Goal: Information Seeking & Learning: Learn about a topic

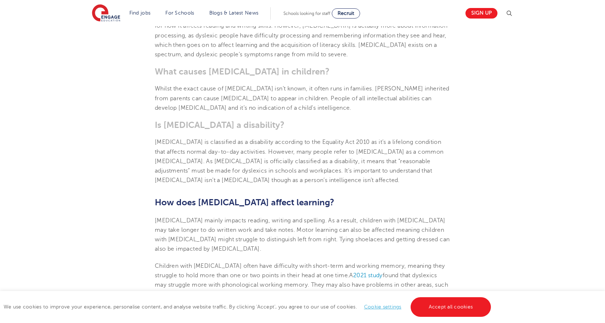
scroll to position [254, 0]
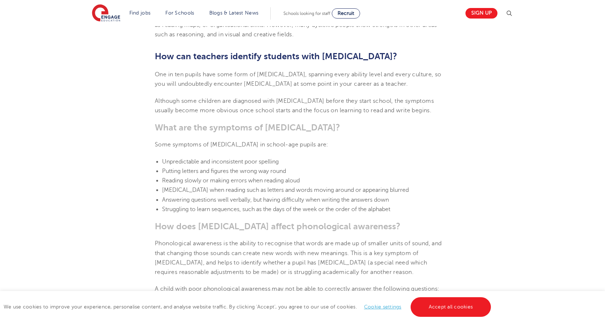
scroll to position [654, 0]
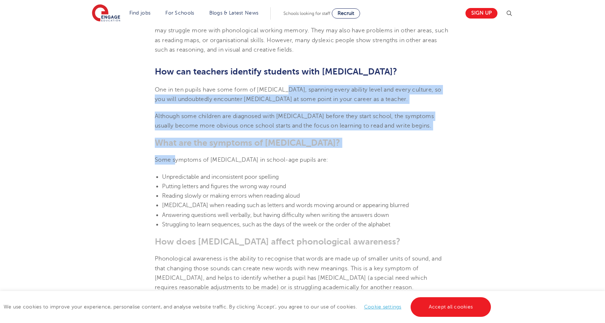
drag, startPoint x: 283, startPoint y: 80, endPoint x: 174, endPoint y: 147, distance: 127.2
click at [174, 157] on span "Some symptoms of [MEDICAL_DATA] in school-age pupils are:" at bounding box center [242, 160] width 174 height 7
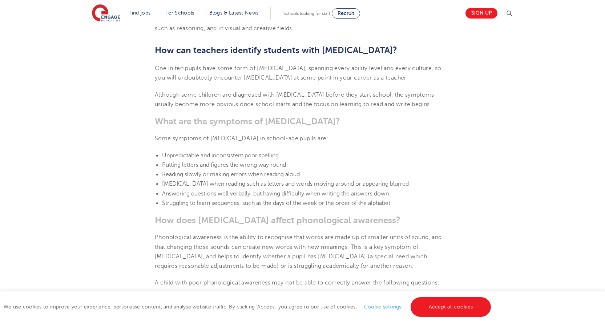
scroll to position [690, 0]
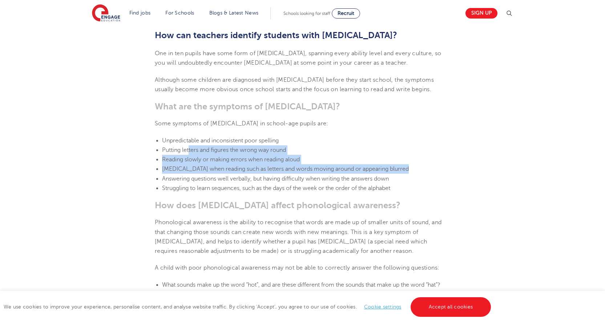
drag, startPoint x: 189, startPoint y: 139, endPoint x: 160, endPoint y: 163, distance: 37.7
click at [160, 163] on ul "Unpredictable and inconsistent poor spelling Putting letters and figures the wr…" at bounding box center [302, 164] width 295 height 57
click at [238, 164] on li "[MEDICAL_DATA] when reading such as letters and words moving around or appearin…" at bounding box center [306, 168] width 288 height 9
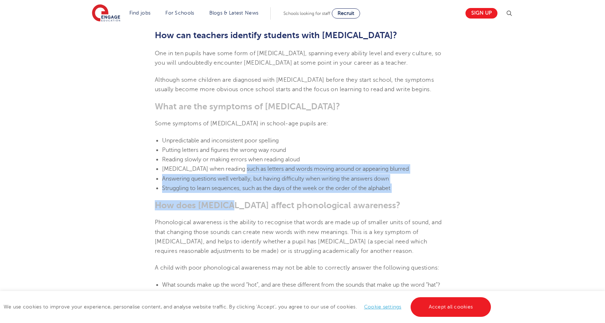
drag, startPoint x: 238, startPoint y: 150, endPoint x: 225, endPoint y: 186, distance: 38.3
click at [225, 200] on b "How does [MEDICAL_DATA] affect phonological awareness?" at bounding box center [278, 205] width 246 height 10
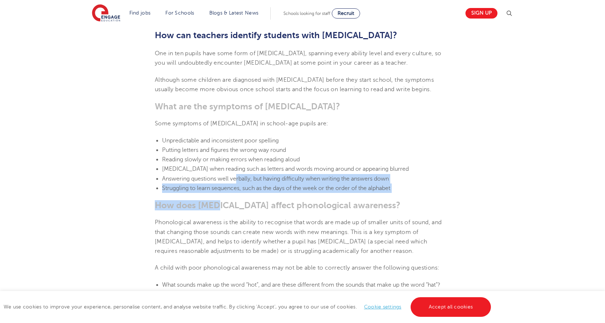
drag, startPoint x: 235, startPoint y: 162, endPoint x: 215, endPoint y: 182, distance: 28.8
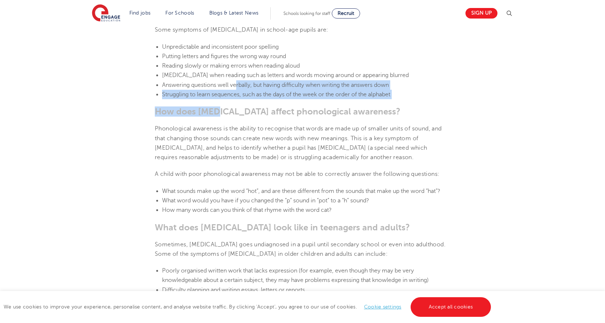
scroll to position [799, 0]
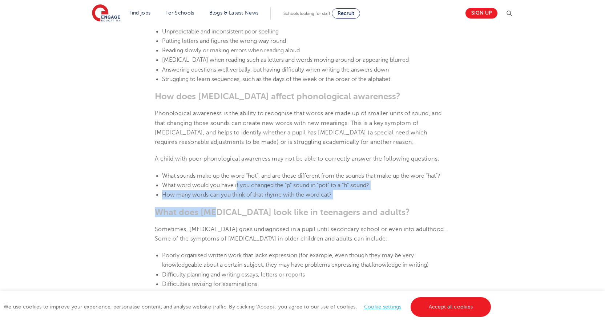
drag, startPoint x: 237, startPoint y: 166, endPoint x: 214, endPoint y: 187, distance: 31.4
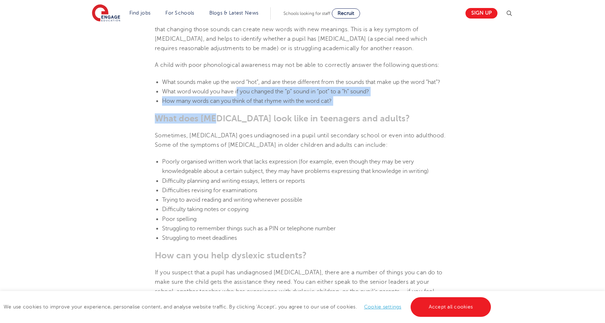
scroll to position [908, 0]
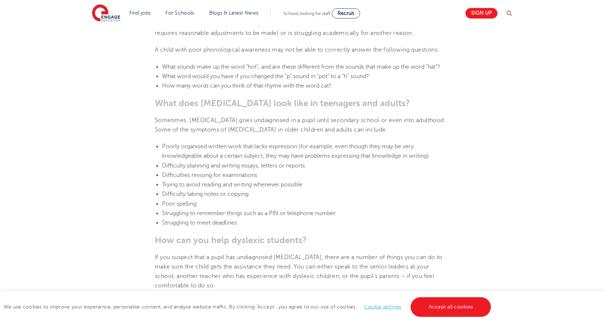
click at [44, 178] on div "engage SEND• 6 Min read [DATE] Supporting [MEDICAL_DATA] In Schools: 10 Teachin…" at bounding box center [302, 268] width 605 height 2300
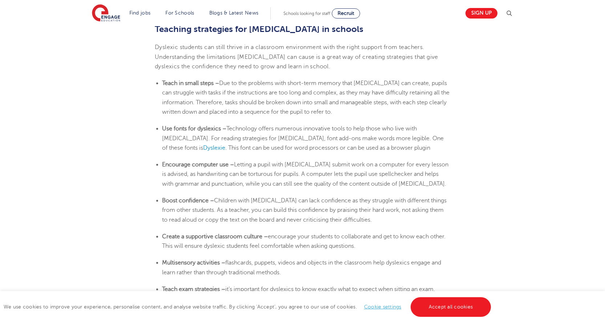
scroll to position [1199, 0]
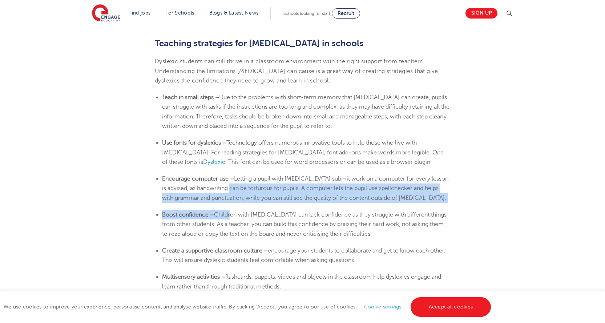
drag, startPoint x: 238, startPoint y: 175, endPoint x: 229, endPoint y: 191, distance: 18.4
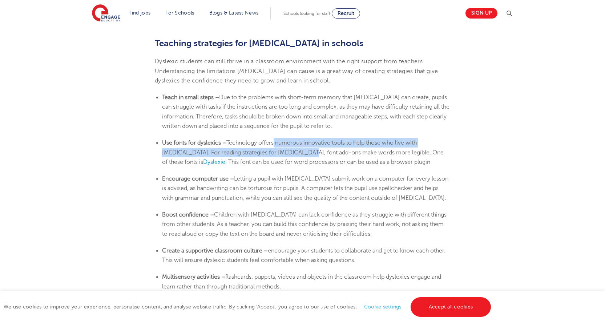
drag, startPoint x: 274, startPoint y: 129, endPoint x: 271, endPoint y: 138, distance: 9.4
click at [271, 140] on span "Technology offers numerous innovative tools to help those who live with [MEDICA…" at bounding box center [303, 153] width 282 height 26
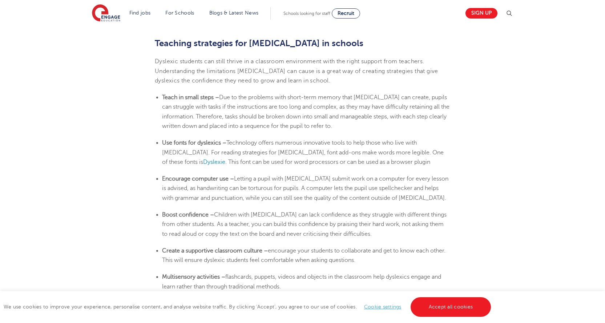
click at [260, 175] on span "Letting a pupil with [MEDICAL_DATA] submit work on a computer for every lesson …" at bounding box center [305, 188] width 286 height 26
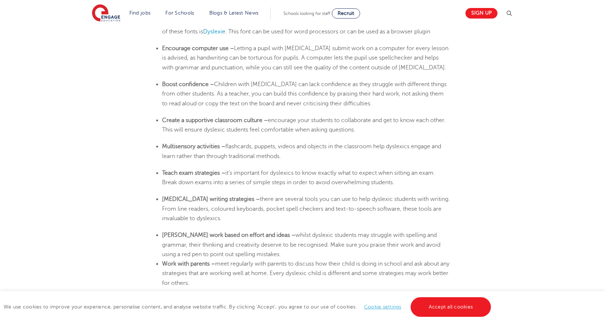
scroll to position [1344, 0]
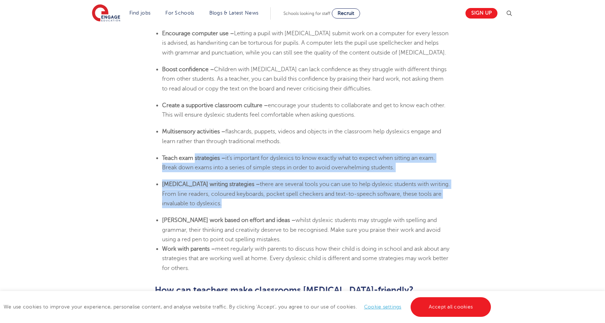
drag, startPoint x: 195, startPoint y: 141, endPoint x: 145, endPoint y: 198, distance: 75.6
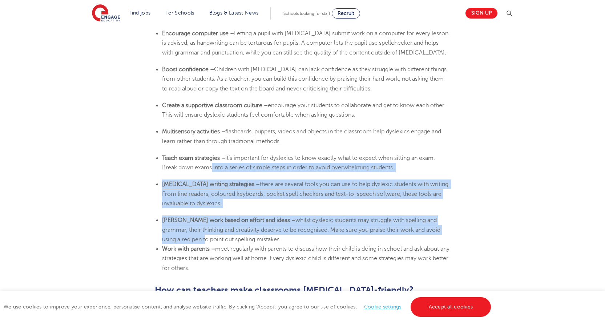
drag, startPoint x: 208, startPoint y: 161, endPoint x: 117, endPoint y: 225, distance: 111.0
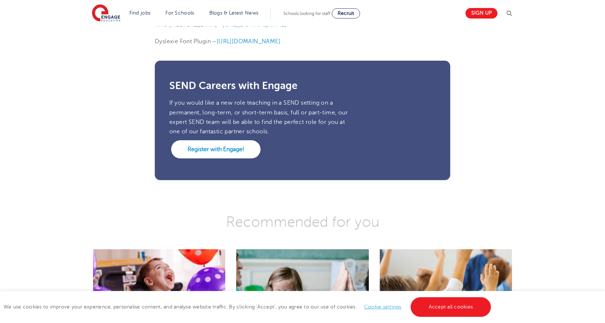
scroll to position [1874, 0]
